Goal: Information Seeking & Learning: Learn about a topic

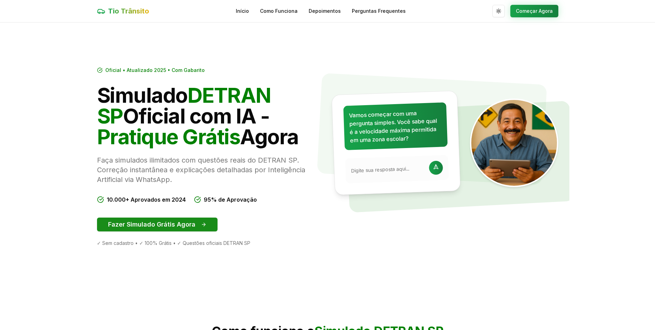
click at [151, 221] on button "Fazer Simulado Grátis Agora" at bounding box center [157, 224] width 121 height 14
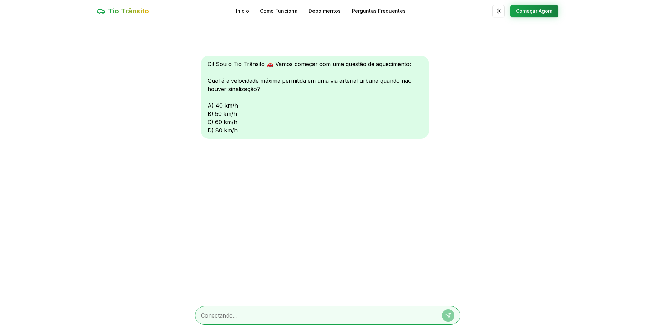
scroll to position [0, 0]
click at [530, 10] on button "Começar Agora" at bounding box center [534, 10] width 48 height 12
click at [213, 104] on div "Oi! Sou o Tio Trânsito 🚗 Vamos começar com uma questão de aquecimento: Qual é a…" at bounding box center [315, 97] width 229 height 83
click at [208, 105] on div "Oi! Sou o Tio Trânsito 🚗 Vamos começar com uma questão de aquecimento: Qual é a…" at bounding box center [315, 97] width 229 height 83
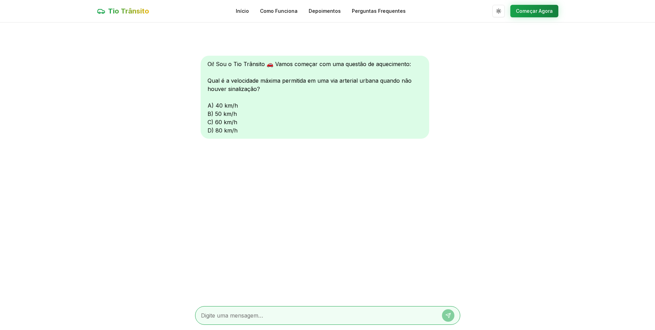
scroll to position [0, 0]
